Goal: Information Seeking & Learning: Learn about a topic

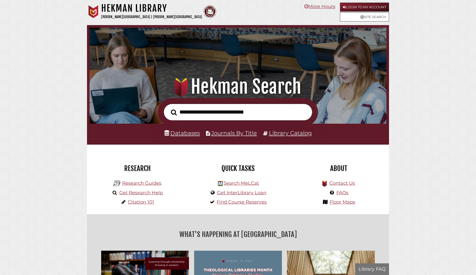
scroll to position [98, 295]
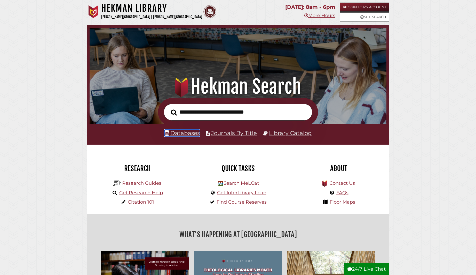
click at [186, 132] on link "Databases" at bounding box center [182, 132] width 35 height 7
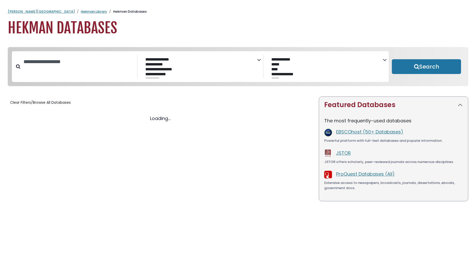
select select "Database Subject Filter"
select select "Database Vendors Filter"
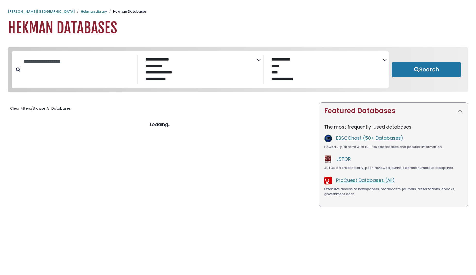
select select "Database Subject Filter"
select select "Database Vendors Filter"
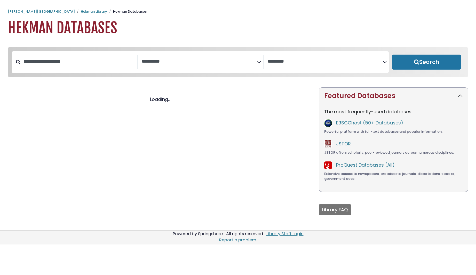
select select "Database Subject Filter"
select select "Database Vendors Filter"
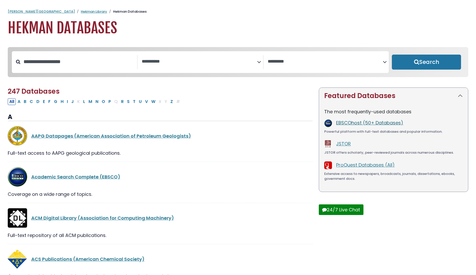
click at [376, 125] on link "EBSCOhost (50+ Databases)" at bounding box center [369, 122] width 67 height 6
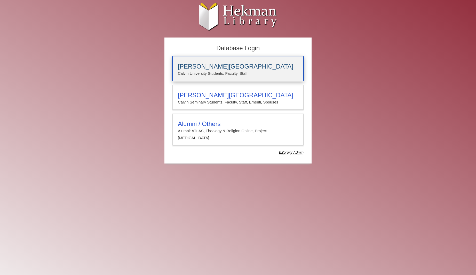
click at [241, 75] on p "Calvin University Students, Faculty, Staff" at bounding box center [238, 73] width 120 height 7
